Goal: Navigation & Orientation: Find specific page/section

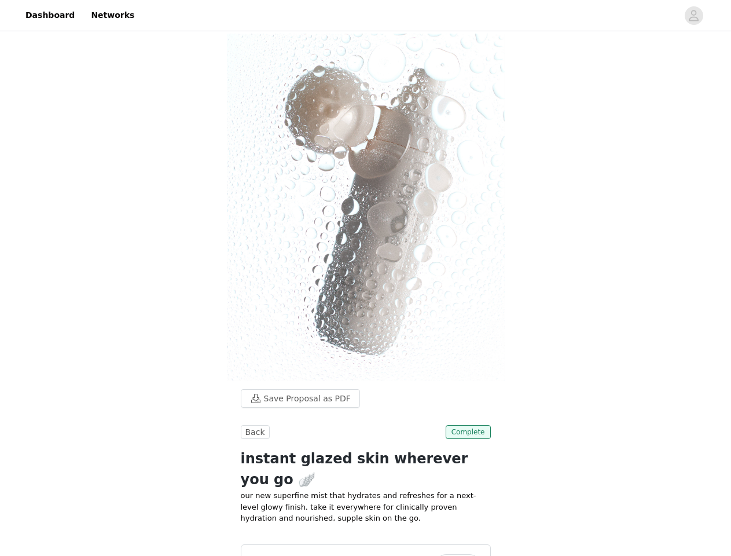
click at [365, 278] on img at bounding box center [366, 207] width 278 height 347
click at [365, 16] on div at bounding box center [409, 15] width 536 height 26
click at [694, 16] on icon "avatar" at bounding box center [693, 15] width 11 height 19
click at [295, 398] on body "Dashboard Networks Save Proposal as PDF Back Complete instant glazed skin where…" at bounding box center [365, 278] width 731 height 556
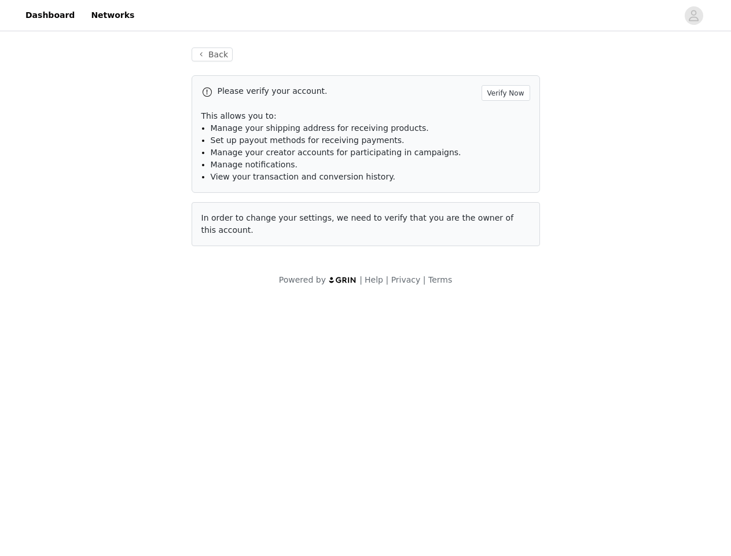
click at [253, 432] on body "Dashboard Networks Back Please verify your account. Verify Now This allows you …" at bounding box center [365, 278] width 731 height 556
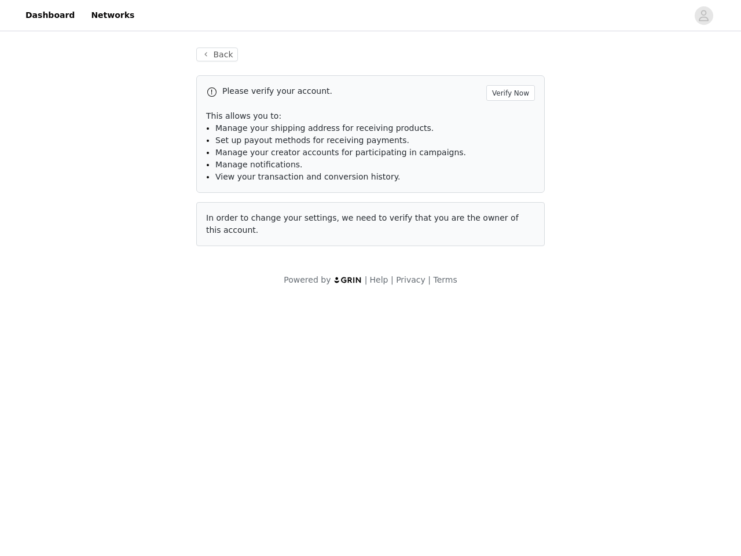
click at [469, 432] on body "Dashboard Networks Back Please verify your account. Verify Now This allows you …" at bounding box center [370, 278] width 741 height 556
click at [366, 539] on body "Dashboard Networks Back Please verify your account. Verify Now This allows you …" at bounding box center [370, 278] width 741 height 556
click at [459, 544] on body "Dashboard Networks Back Please verify your account. Verify Now This allows you …" at bounding box center [370, 278] width 741 height 556
